Goal: Information Seeking & Learning: Check status

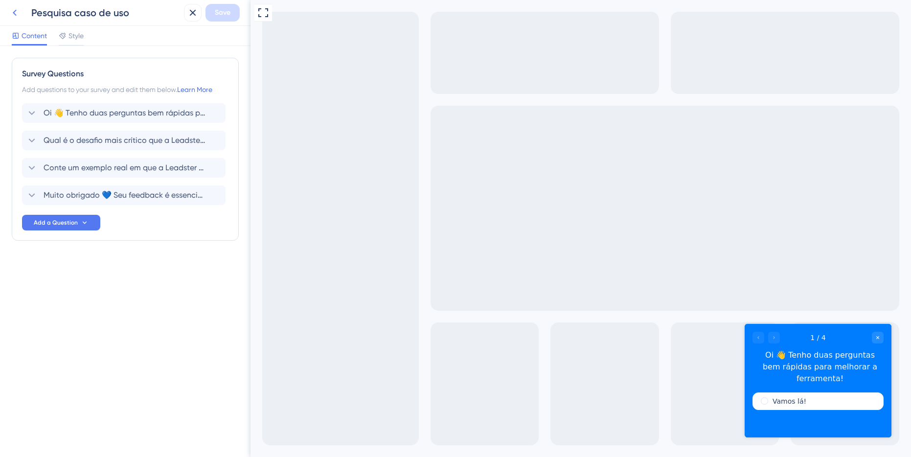
click at [9, 11] on icon at bounding box center [15, 13] width 12 height 12
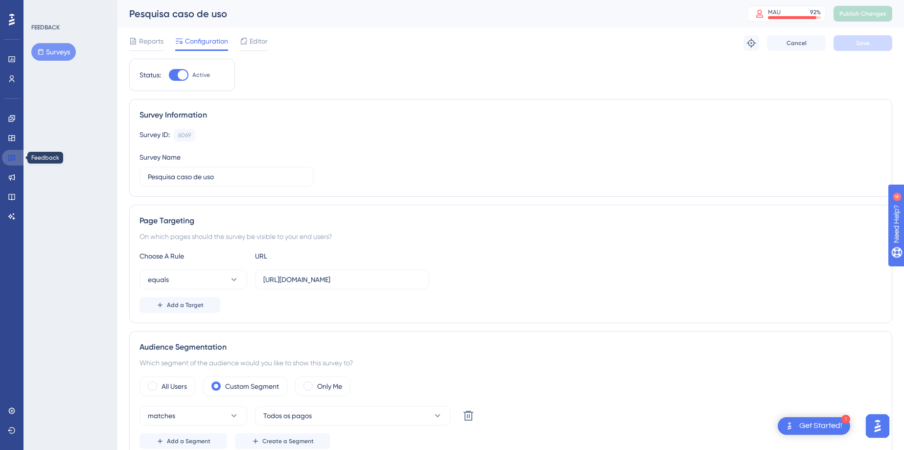
click at [17, 161] on link at bounding box center [13, 158] width 23 height 16
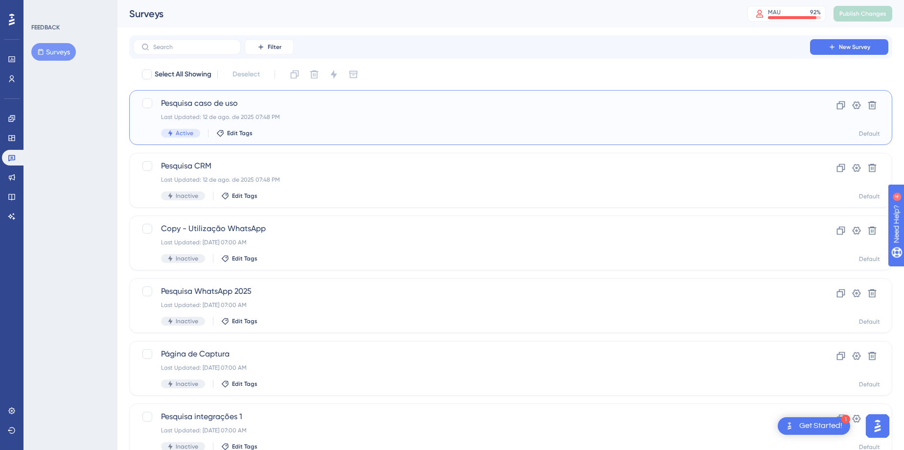
click at [326, 103] on span "Pesquisa caso de uso" at bounding box center [471, 103] width 621 height 12
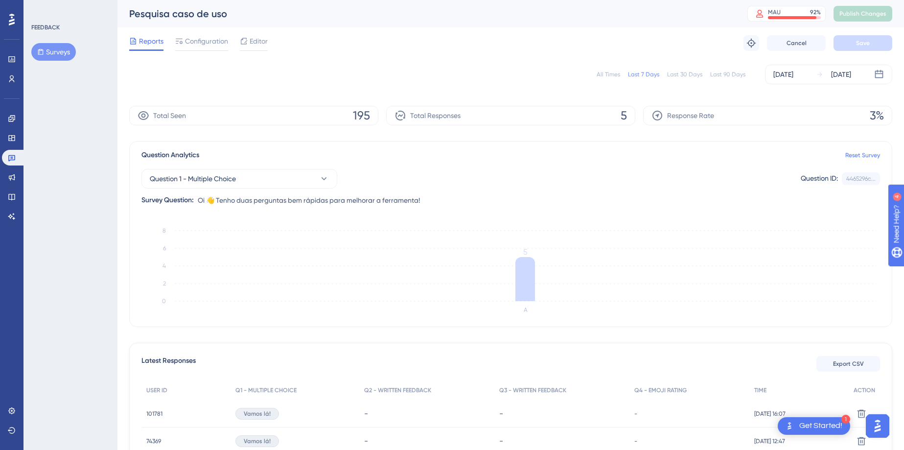
drag, startPoint x: 486, startPoint y: 115, endPoint x: 284, endPoint y: 78, distance: 205.5
click at [485, 115] on div "Total Responses 5" at bounding box center [510, 116] width 249 height 20
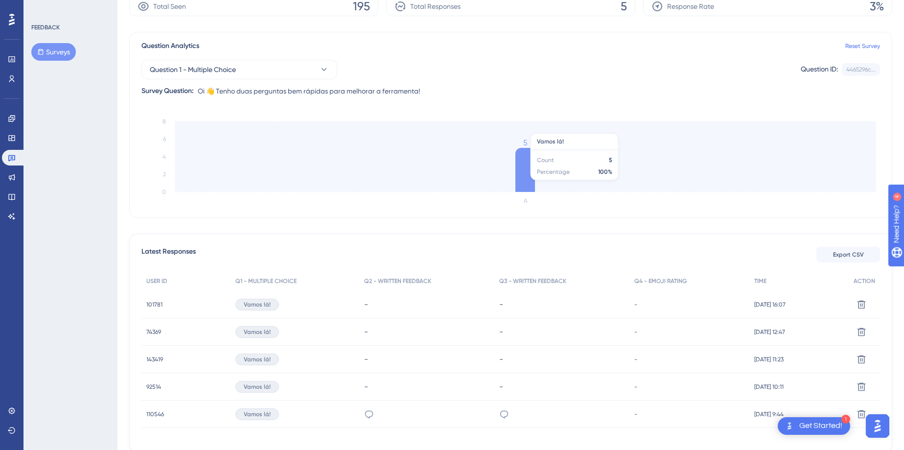
scroll to position [158, 0]
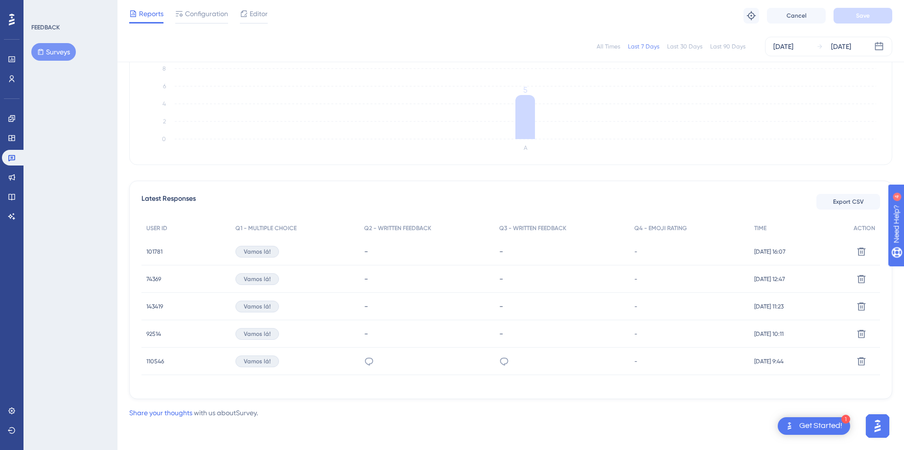
click at [364, 354] on div "Capturar os leads dos sites e enviar para o [GEOGRAPHIC_DATA]" at bounding box center [369, 360] width 10 height 27
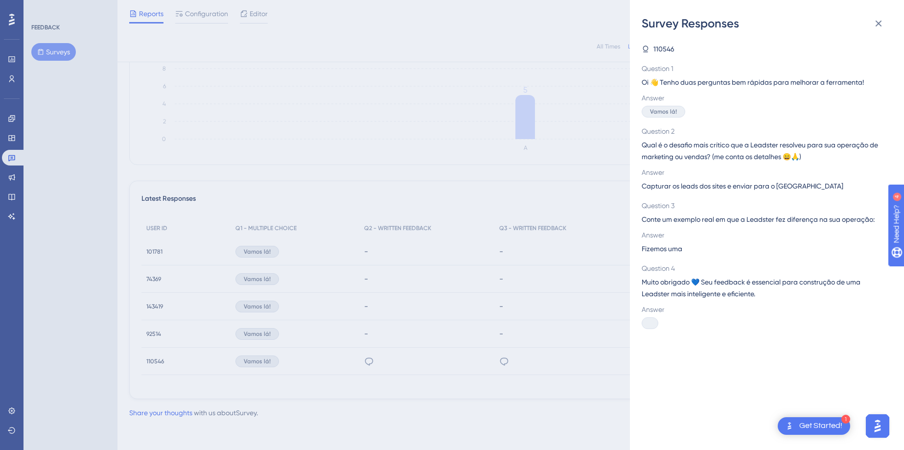
click at [545, 355] on div "Survey Responses 110546 Question 1 Oi 👋 Tenho duas perguntas bem rápidas para m…" at bounding box center [452, 225] width 904 height 450
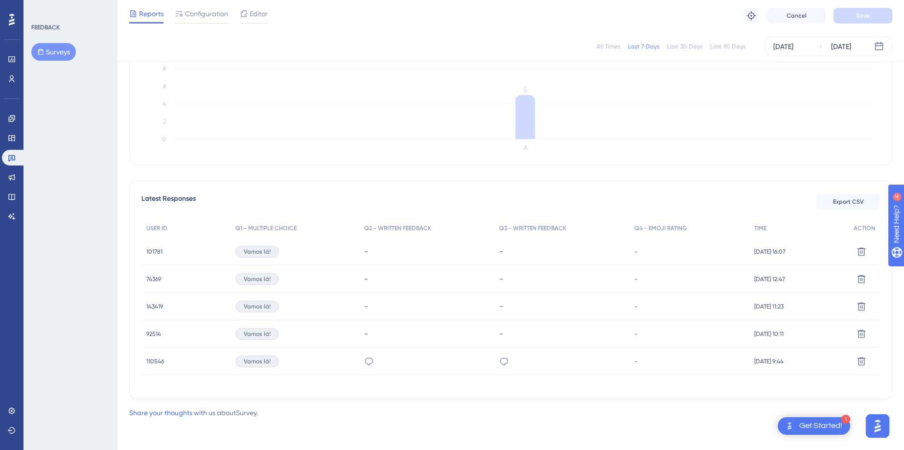
click at [473, 361] on div "Capturar os leads dos sites e enviar para o [GEOGRAPHIC_DATA]" at bounding box center [426, 360] width 135 height 27
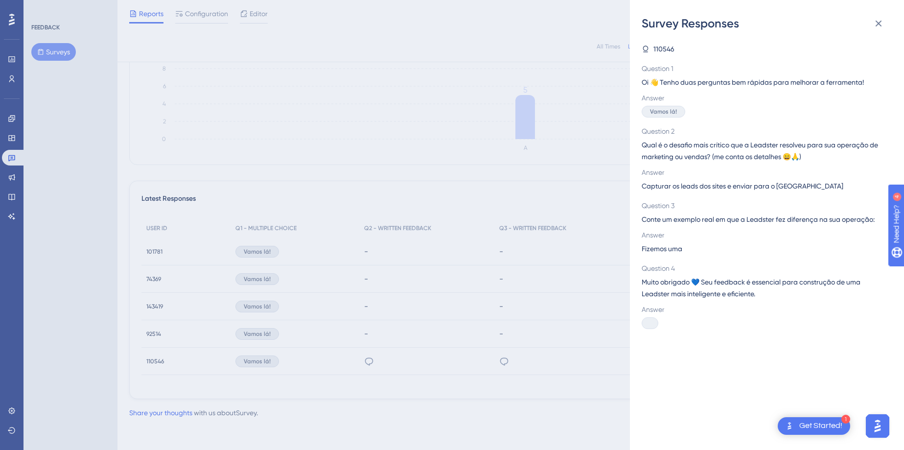
click at [495, 361] on div "Survey Responses 110546 Question 1 Oi 👋 Tenho duas perguntas bem rápidas para m…" at bounding box center [452, 225] width 904 height 450
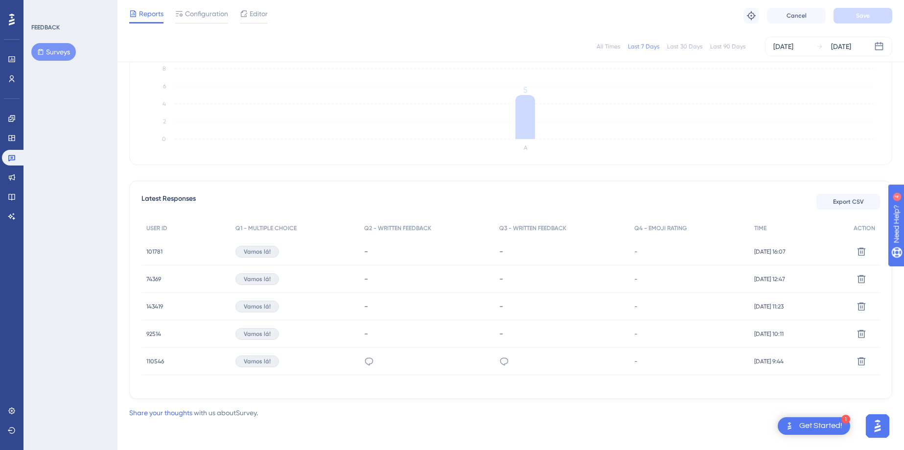
click at [381, 266] on div "-" at bounding box center [426, 278] width 135 height 27
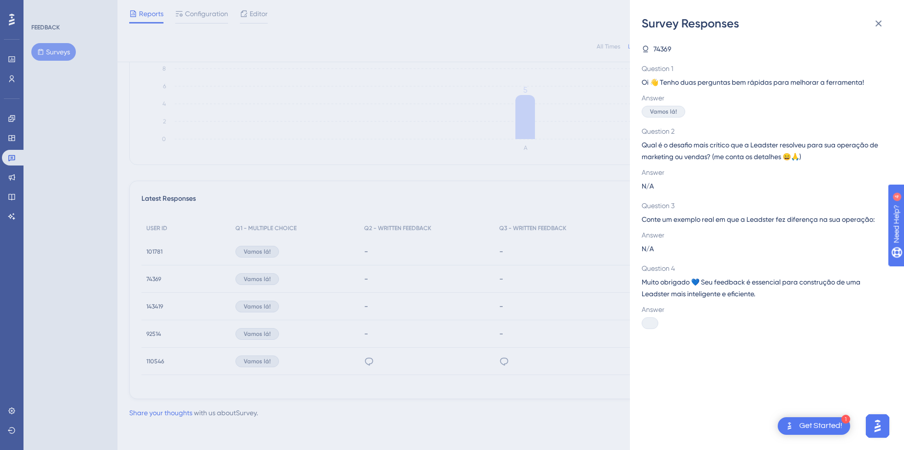
click at [393, 246] on div "Survey Responses 74369 Question 1 Oi 👋 Tenho duas perguntas bem rápidas para me…" at bounding box center [452, 225] width 904 height 450
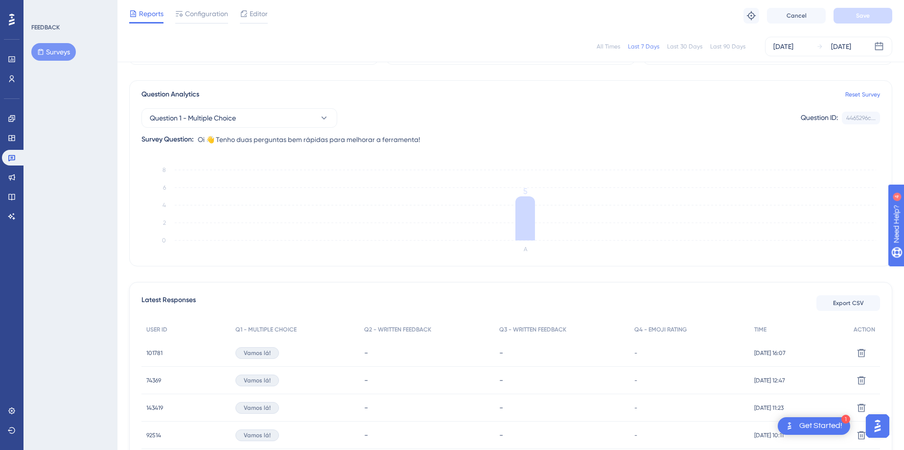
scroll to position [0, 0]
